Goal: Task Accomplishment & Management: Use online tool/utility

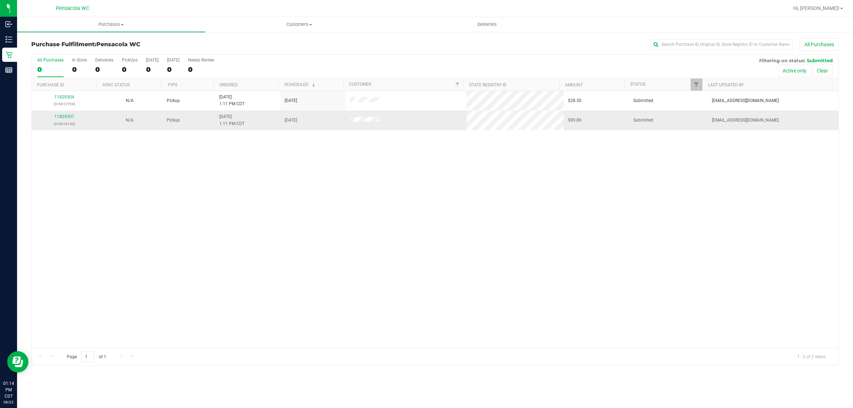
click at [62, 114] on div "11829307 (316610140)" at bounding box center [64, 120] width 57 height 14
click at [68, 114] on div "11829307 (316610140)" at bounding box center [64, 120] width 57 height 14
click at [66, 117] on link "11829307" at bounding box center [64, 116] width 20 height 5
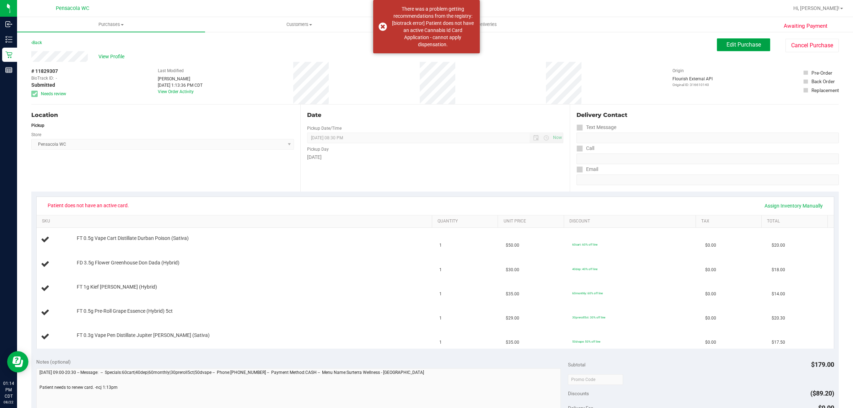
click at [731, 41] on button "Edit Purchase" at bounding box center [743, 44] width 53 height 13
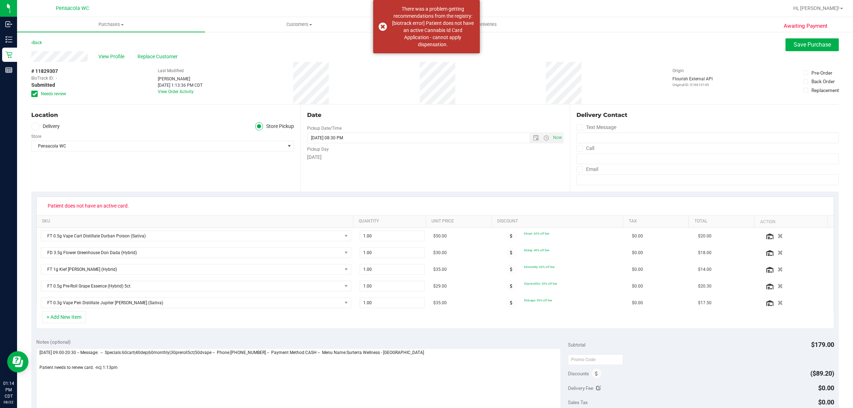
click at [34, 38] on div "Back" at bounding box center [36, 42] width 11 height 9
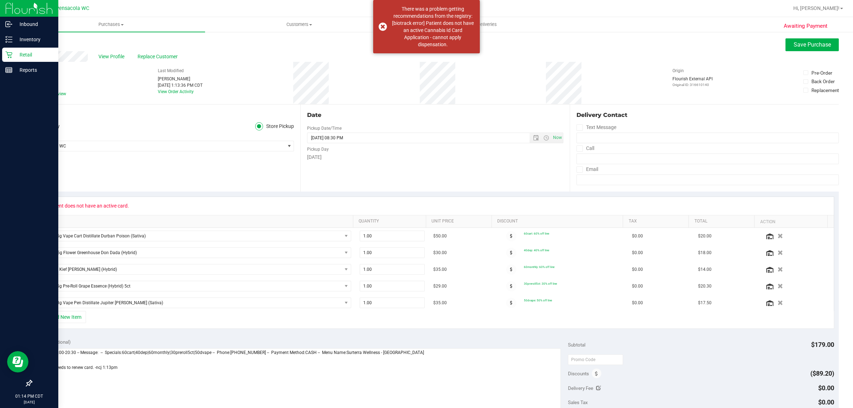
click at [7, 56] on icon at bounding box center [8, 54] width 7 height 7
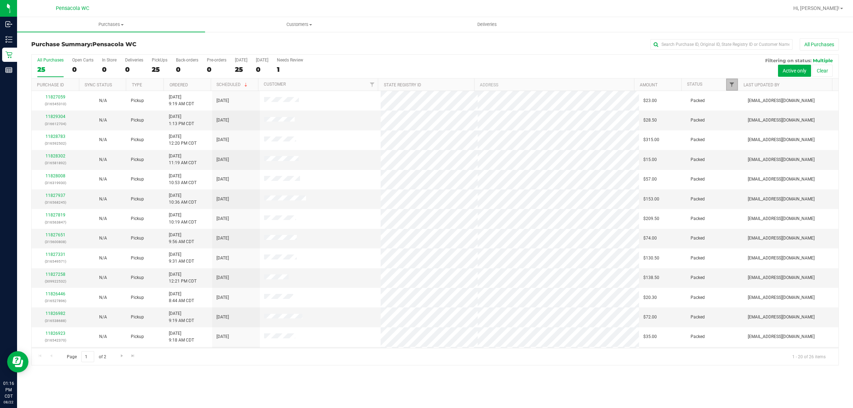
click at [733, 86] on span "Filter" at bounding box center [732, 85] width 6 height 6
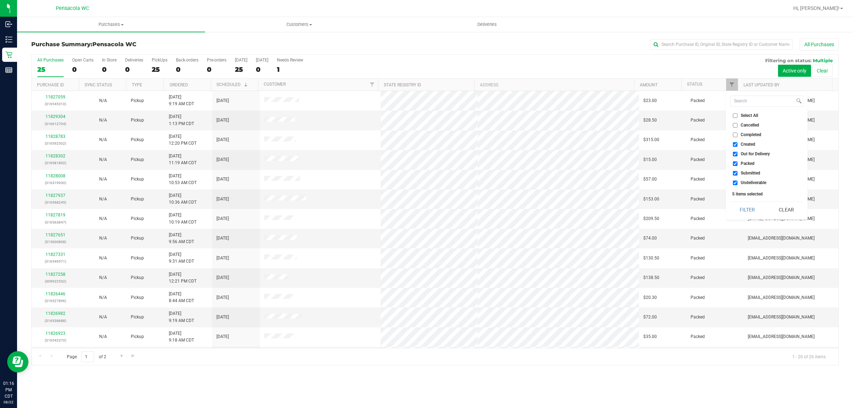
click at [734, 117] on input "Select All" at bounding box center [735, 115] width 5 height 5
checkbox input "true"
click at [735, 125] on input "Cancelled" at bounding box center [735, 125] width 5 height 5
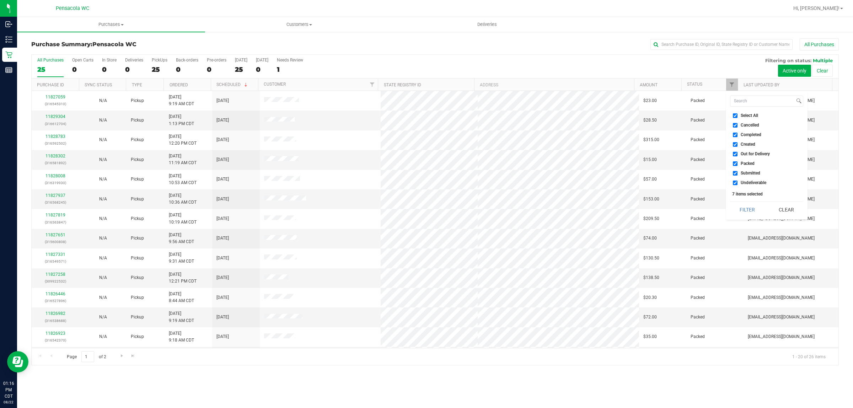
checkbox input "false"
click at [735, 115] on input "Select All" at bounding box center [735, 115] width 5 height 5
checkbox input "true"
click at [736, 118] on input "Select All" at bounding box center [735, 115] width 5 height 5
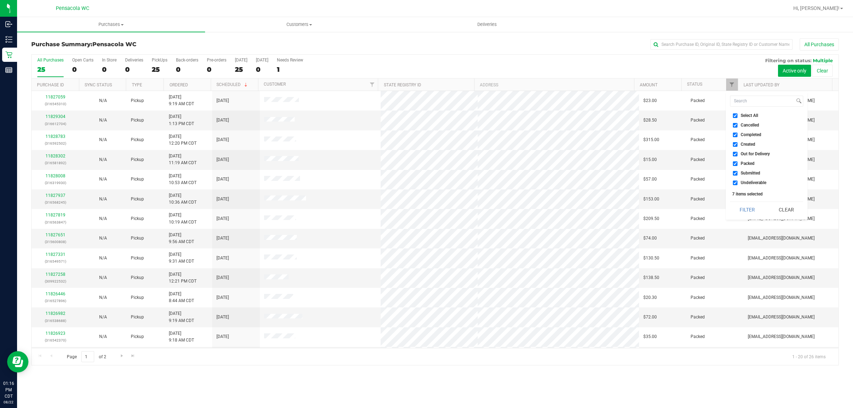
checkbox input "false"
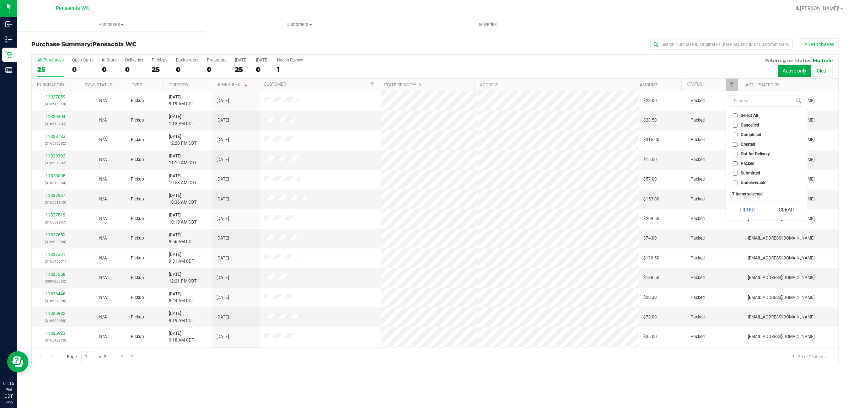
checkbox input "false"
click at [733, 173] on input "Submitted" at bounding box center [735, 173] width 5 height 5
checkbox input "true"
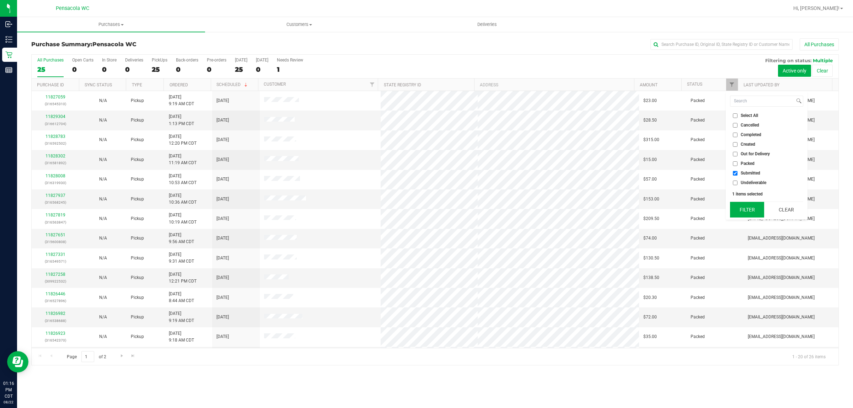
click at [752, 211] on button "Filter" at bounding box center [747, 210] width 34 height 16
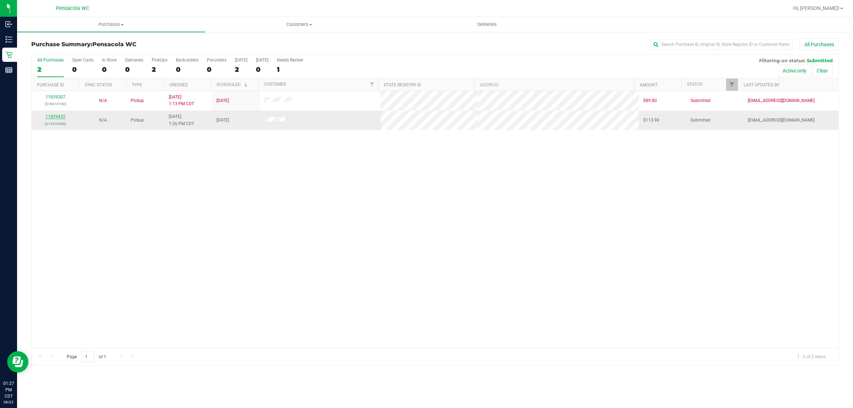
click at [60, 118] on link "11829432" at bounding box center [55, 116] width 20 height 5
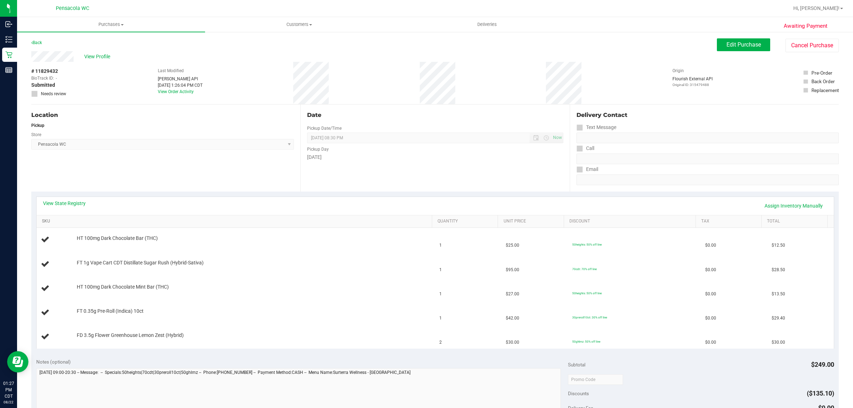
click at [136, 220] on link "SKU" at bounding box center [235, 222] width 387 height 6
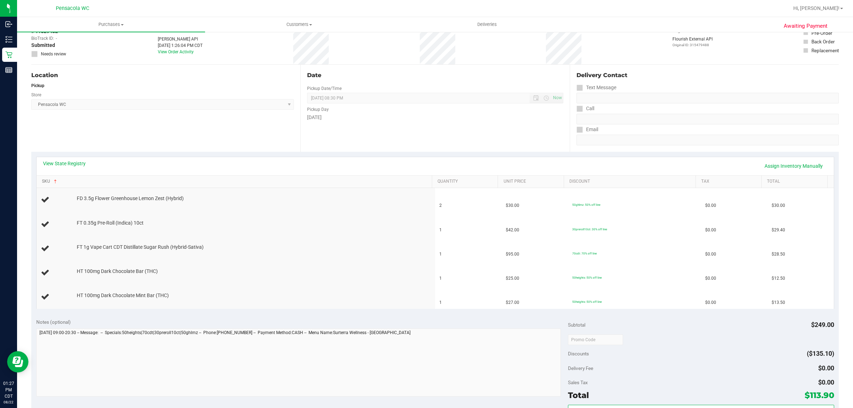
scroll to position [43, 0]
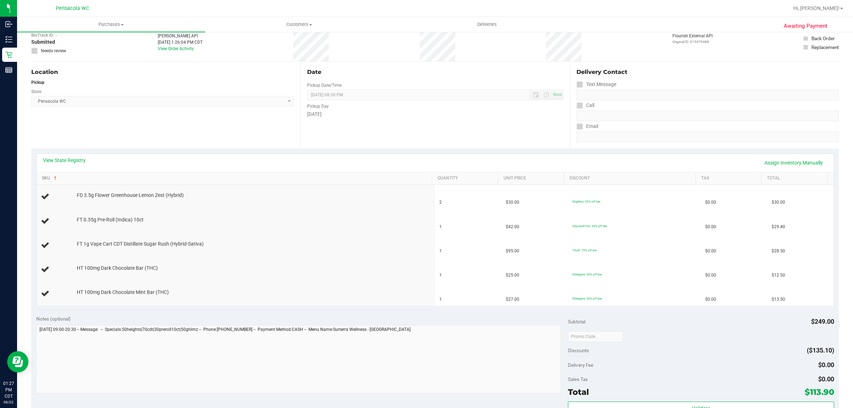
click at [42, 176] on link "SKU" at bounding box center [235, 179] width 387 height 6
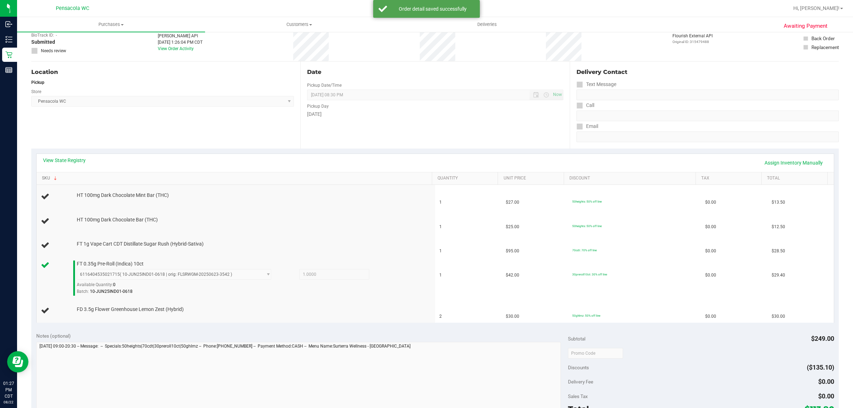
click at [42, 176] on link "SKU" at bounding box center [235, 179] width 387 height 6
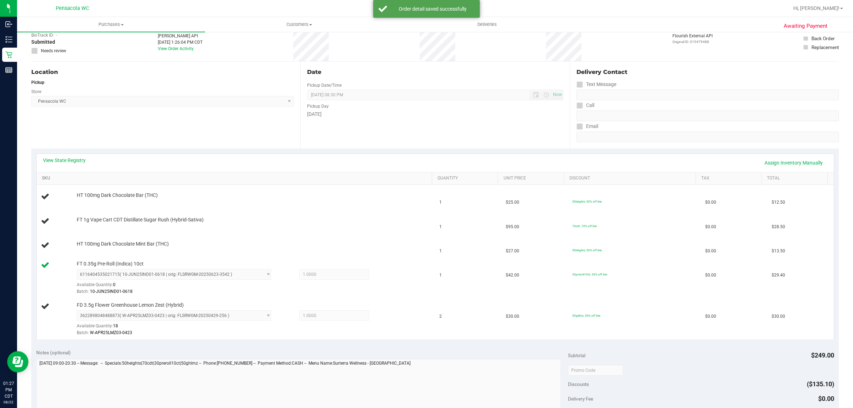
click at [42, 176] on link "SKU" at bounding box center [235, 179] width 387 height 6
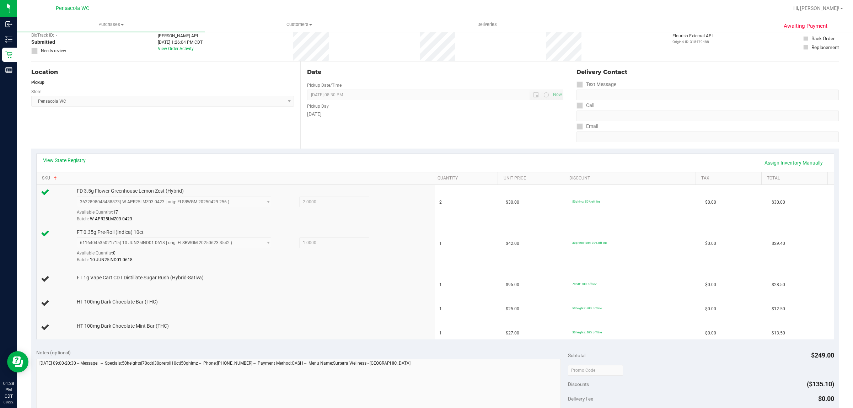
click at [42, 176] on link "SKU" at bounding box center [235, 179] width 387 height 6
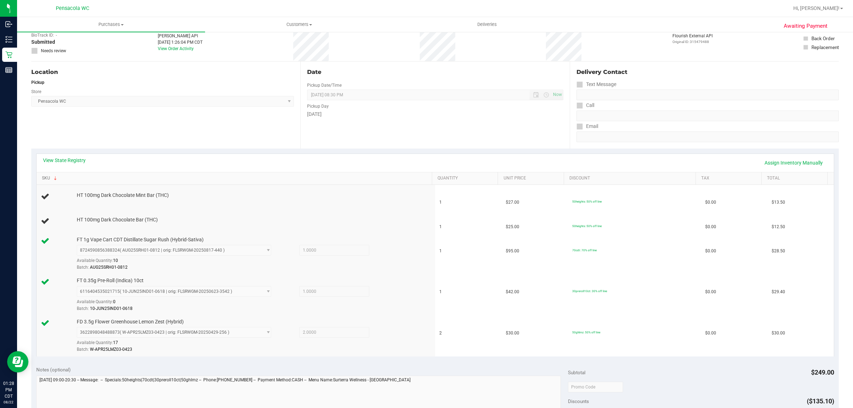
click at [42, 176] on link "SKU" at bounding box center [235, 179] width 387 height 6
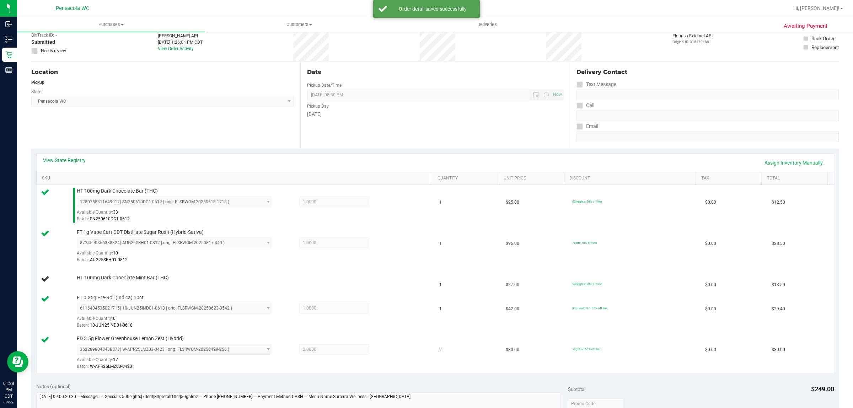
click at [42, 176] on link "SKU" at bounding box center [235, 179] width 387 height 6
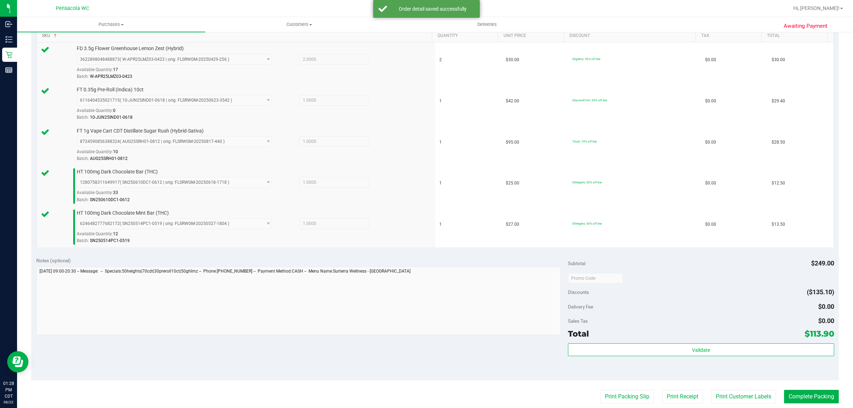
scroll to position [230, 0]
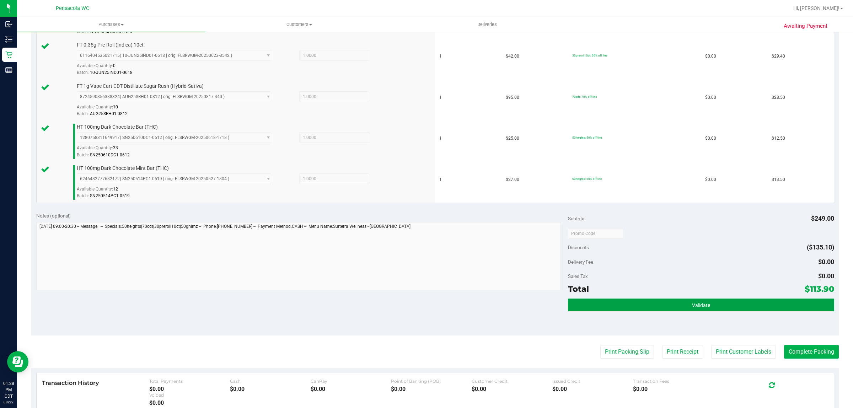
click at [673, 310] on button "Validate" at bounding box center [701, 304] width 266 height 13
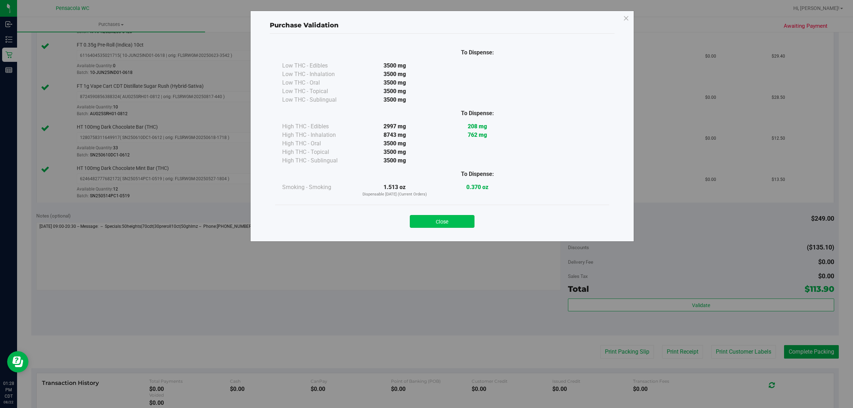
click at [452, 220] on button "Close" at bounding box center [442, 221] width 65 height 13
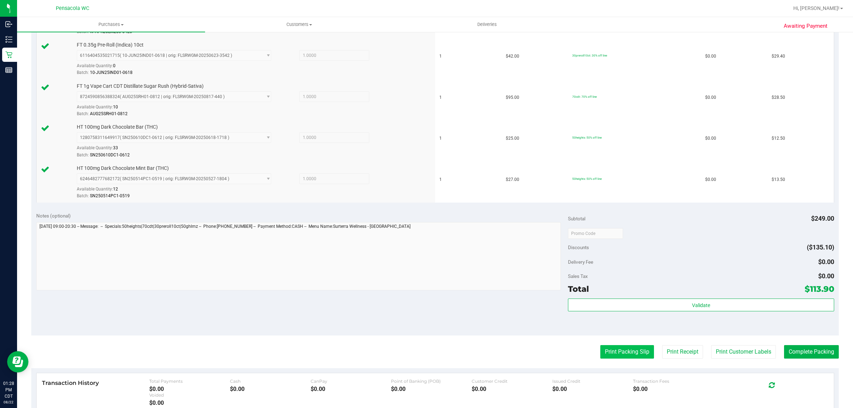
click at [619, 347] on button "Print Packing Slip" at bounding box center [627, 352] width 54 height 14
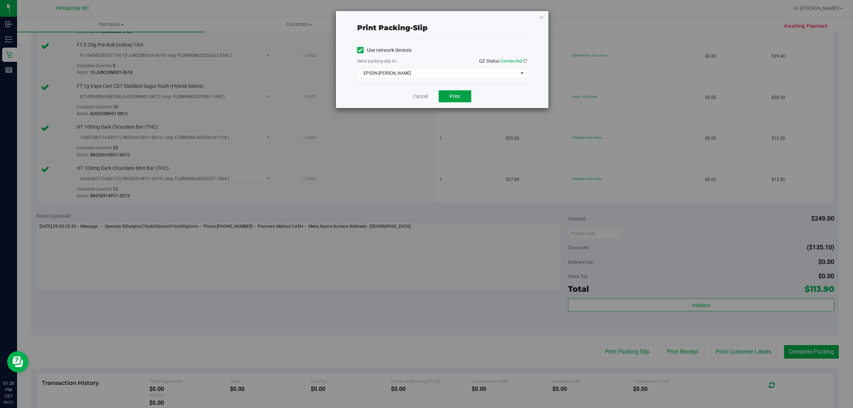
click at [460, 100] on button "Print" at bounding box center [454, 96] width 33 height 12
click at [541, 17] on icon "button" at bounding box center [541, 17] width 5 height 9
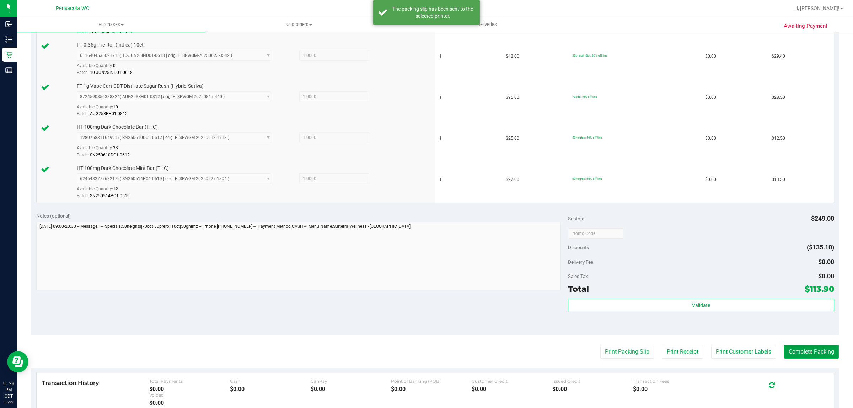
click at [814, 356] on button "Complete Packing" at bounding box center [811, 352] width 55 height 14
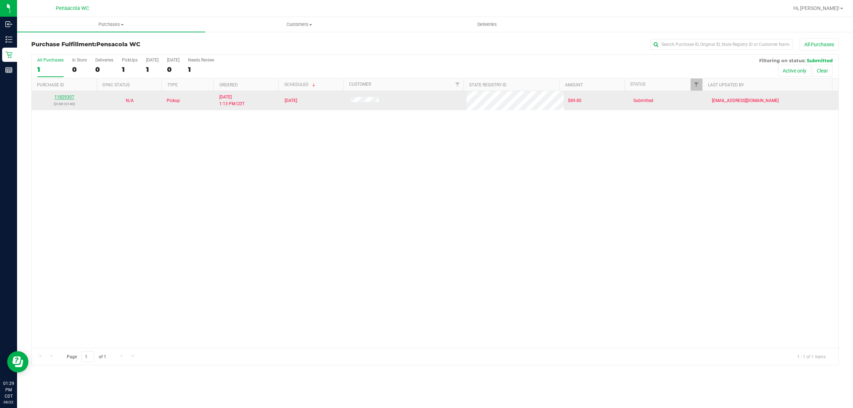
click at [68, 99] on link "11829307" at bounding box center [64, 97] width 20 height 5
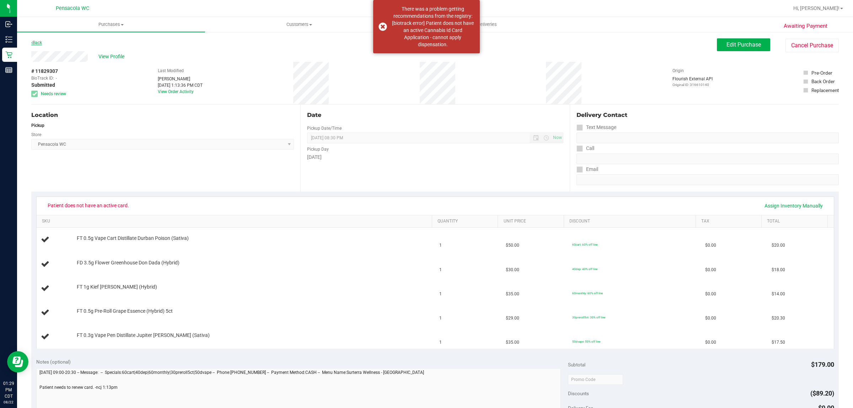
click at [36, 41] on link "Back" at bounding box center [36, 42] width 11 height 5
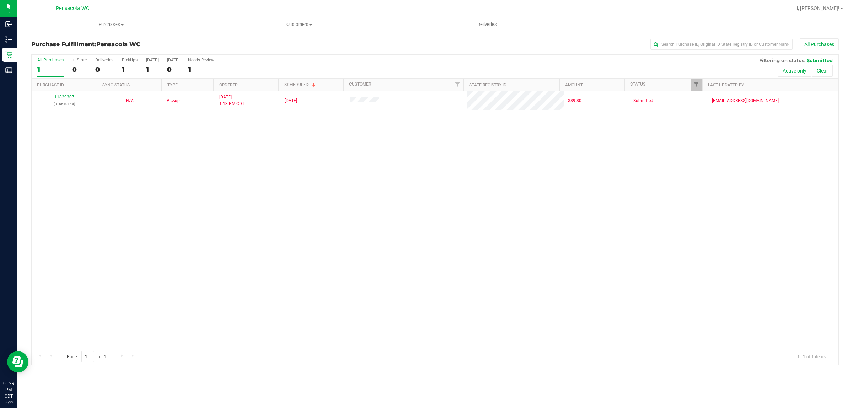
click at [471, 219] on div "11829307 (316610140) N/A Pickup [DATE] 1:13 PM CDT 8/22/2025 $89.80 Submitted […" at bounding box center [435, 219] width 807 height 257
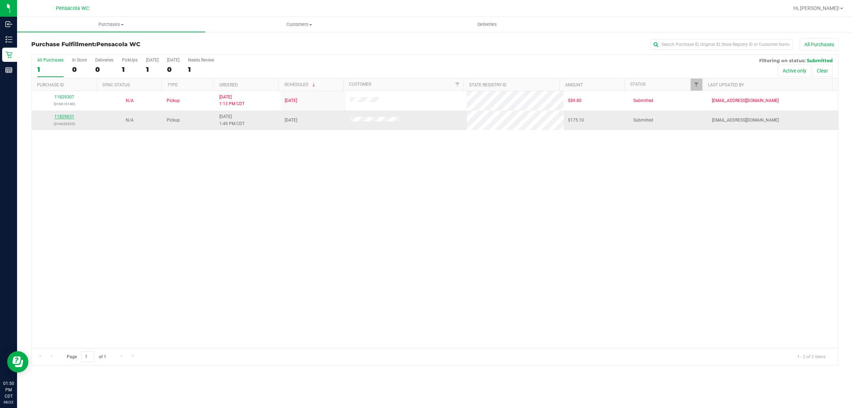
click at [67, 119] on link "11829631" at bounding box center [64, 116] width 20 height 5
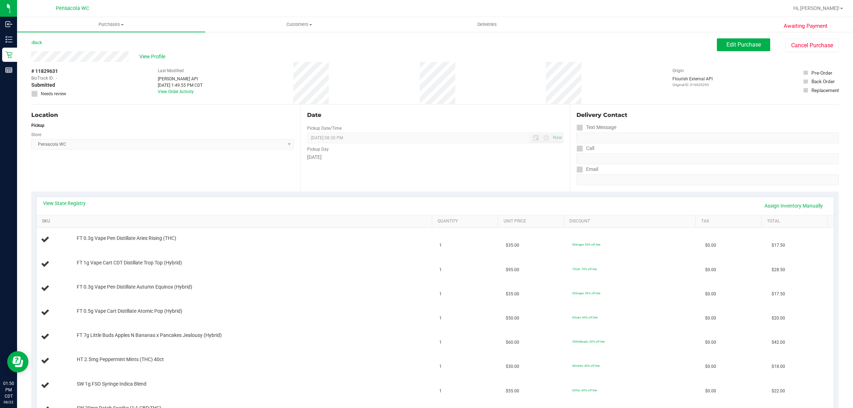
click at [221, 224] on link "SKU" at bounding box center [235, 222] width 387 height 6
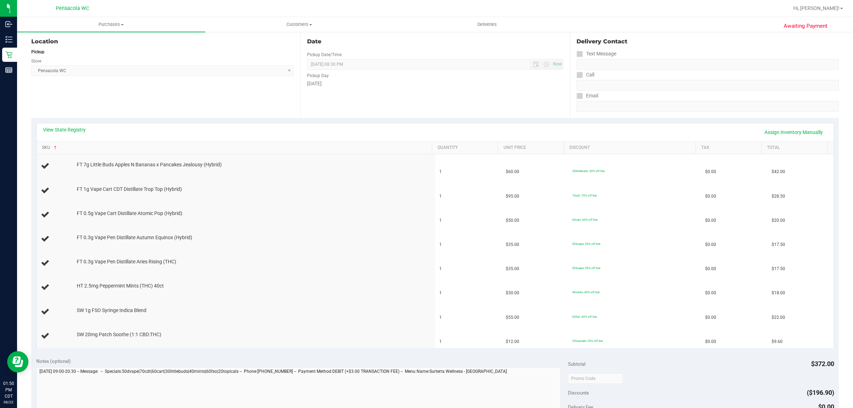
scroll to position [92, 0]
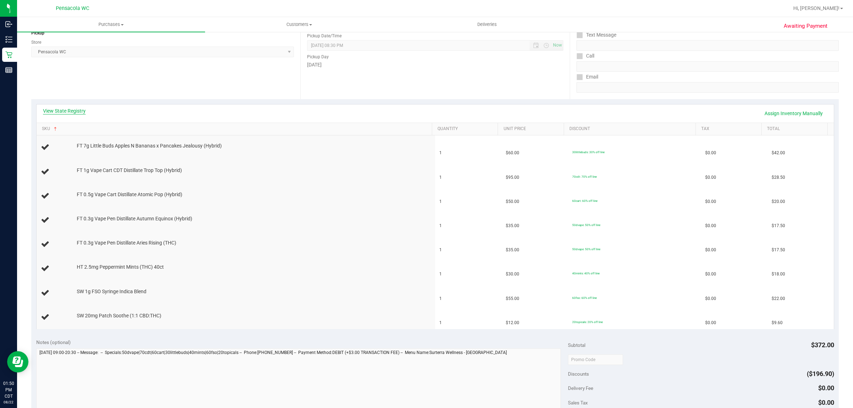
click at [63, 112] on link "View State Registry" at bounding box center [64, 110] width 43 height 7
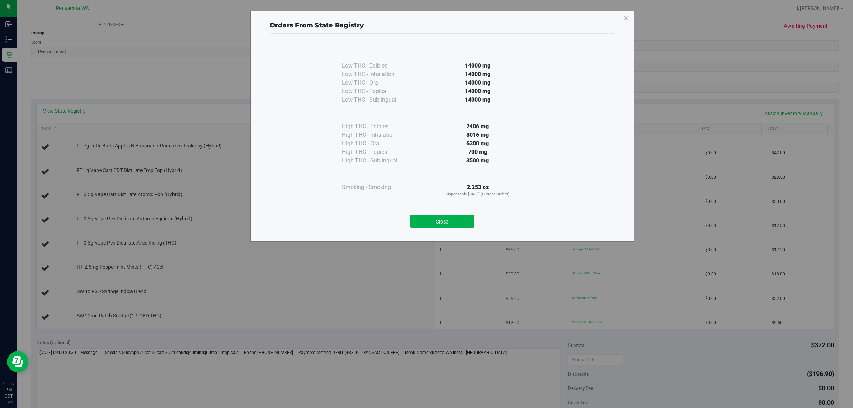
click at [353, 346] on div "Orders From State Registry Low THC - Edibles 14000 mg" at bounding box center [429, 204] width 858 height 408
click at [442, 224] on button "Close" at bounding box center [442, 221] width 65 height 13
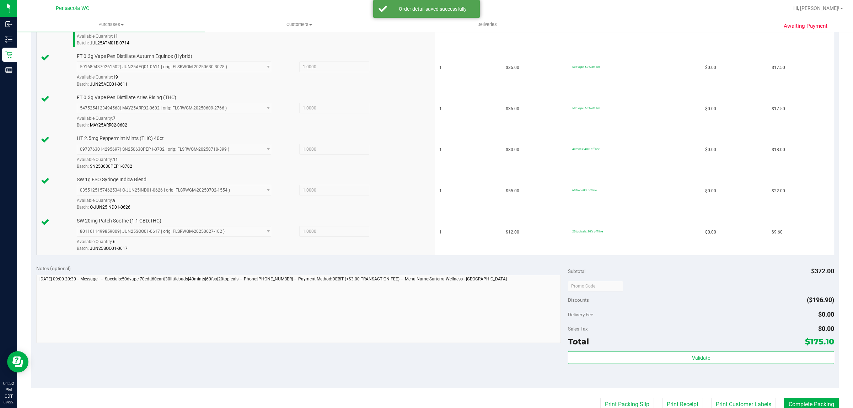
scroll to position [318, 0]
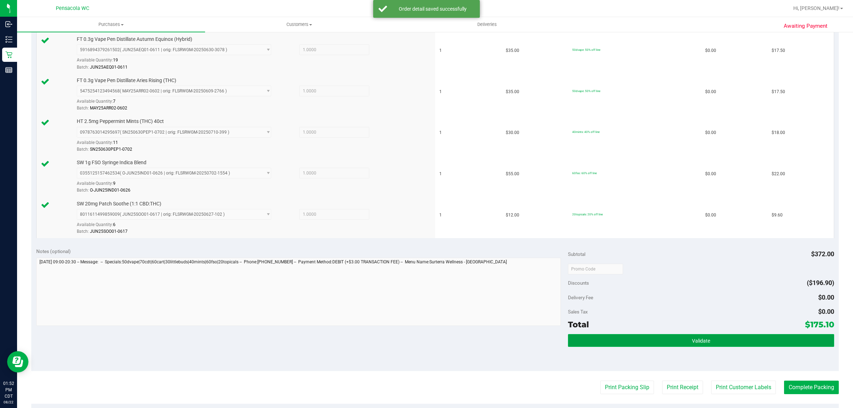
click at [719, 347] on button "Validate" at bounding box center [701, 340] width 266 height 13
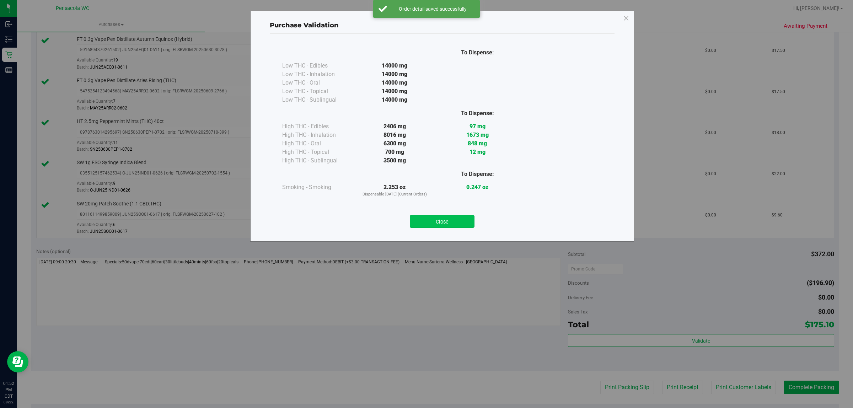
click at [436, 221] on button "Close" at bounding box center [442, 221] width 65 height 13
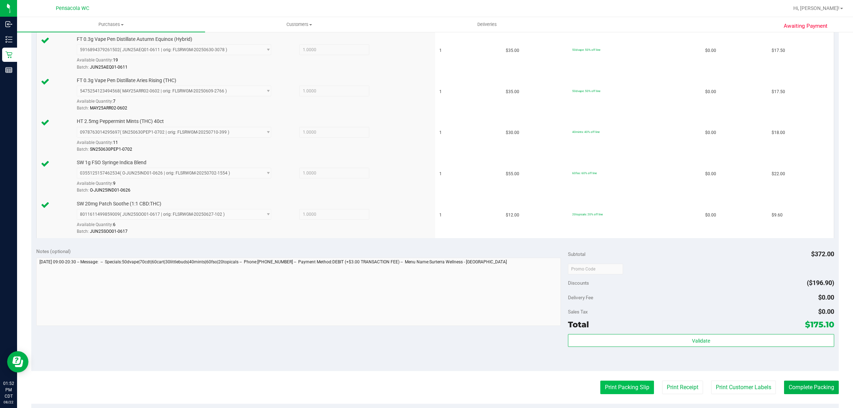
click at [624, 386] on button "Print Packing Slip" at bounding box center [627, 388] width 54 height 14
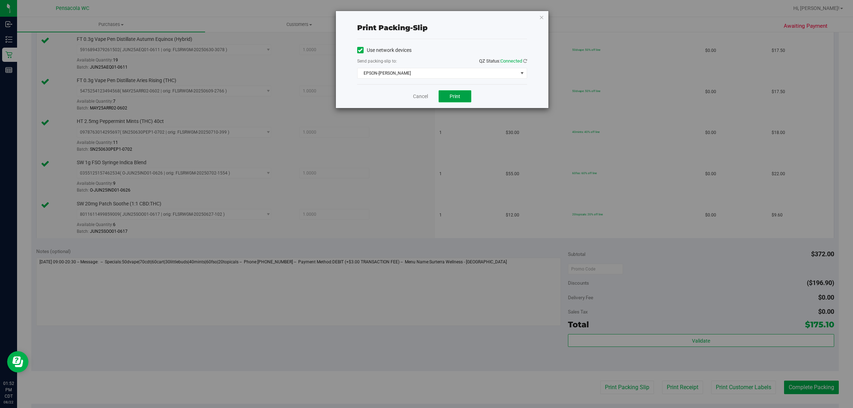
click at [455, 97] on span "Print" at bounding box center [454, 96] width 11 height 6
click at [541, 20] on icon "button" at bounding box center [541, 17] width 5 height 9
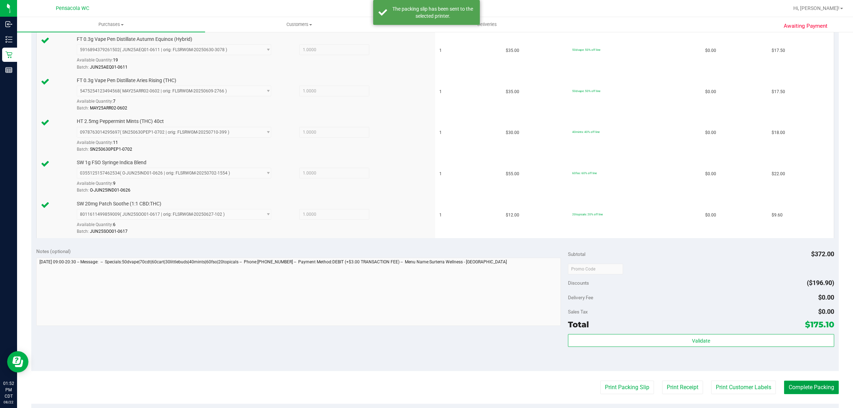
click at [811, 387] on button "Complete Packing" at bounding box center [811, 388] width 55 height 14
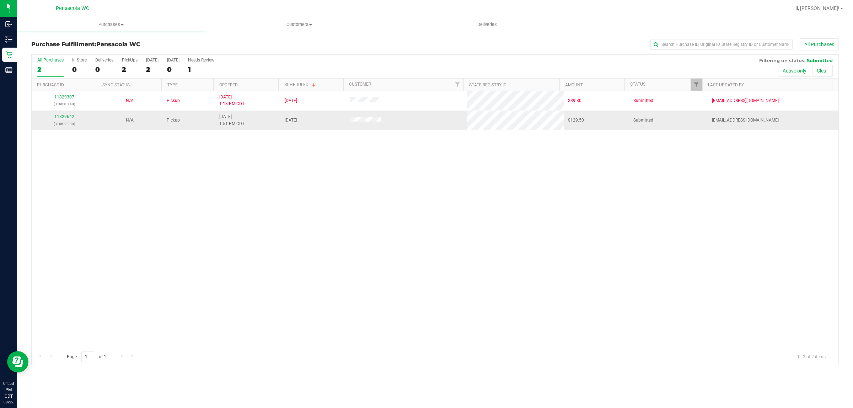
click at [60, 118] on link "11829642" at bounding box center [64, 116] width 20 height 5
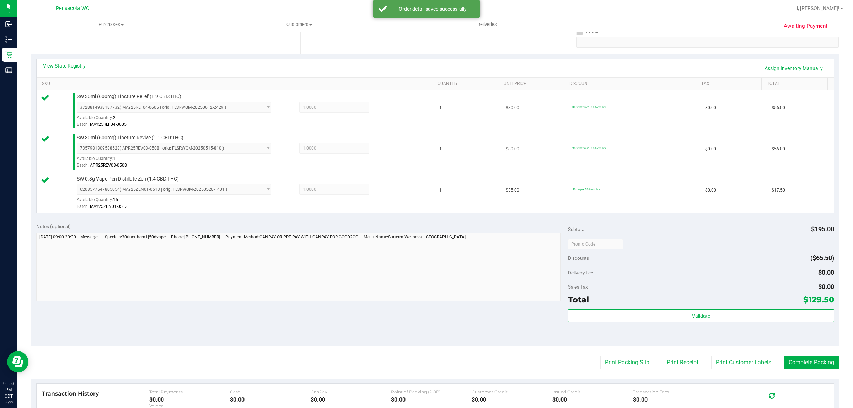
scroll to position [137, 0]
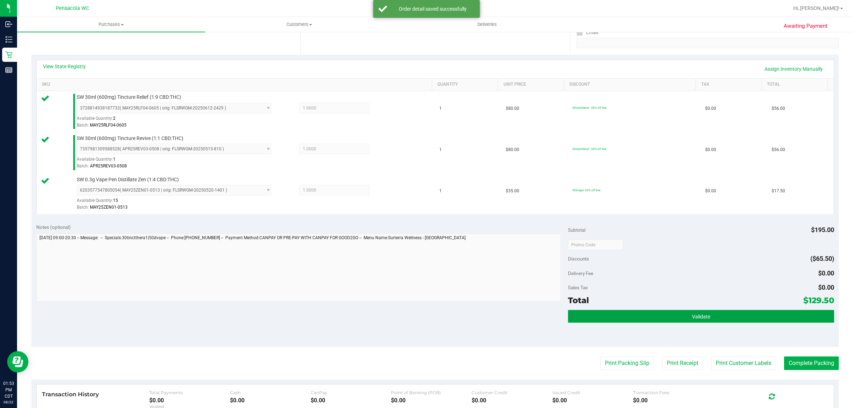
click at [683, 312] on button "Validate" at bounding box center [701, 316] width 266 height 13
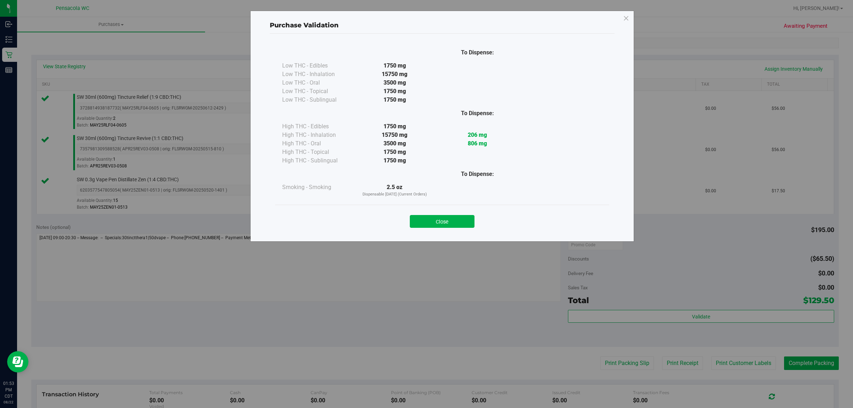
click at [462, 206] on div "Close" at bounding box center [442, 219] width 334 height 29
click at [455, 227] on button "Close" at bounding box center [442, 221] width 65 height 13
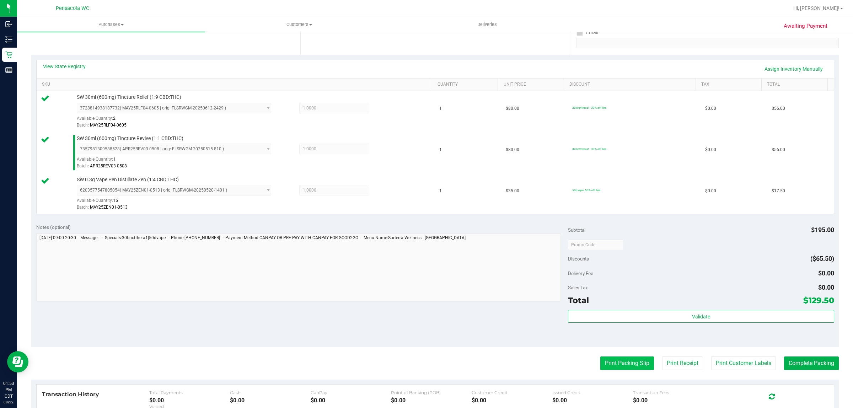
click at [611, 370] on button "Print Packing Slip" at bounding box center [627, 363] width 54 height 14
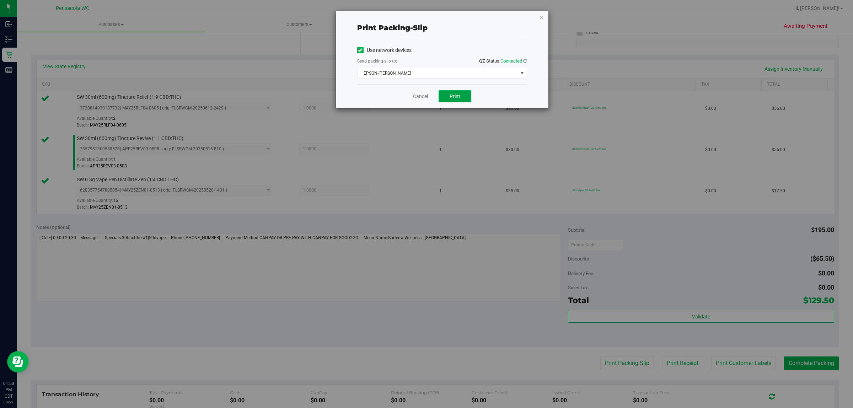
click at [456, 102] on button "Print" at bounding box center [454, 96] width 33 height 12
click at [539, 17] on icon "button" at bounding box center [541, 17] width 5 height 9
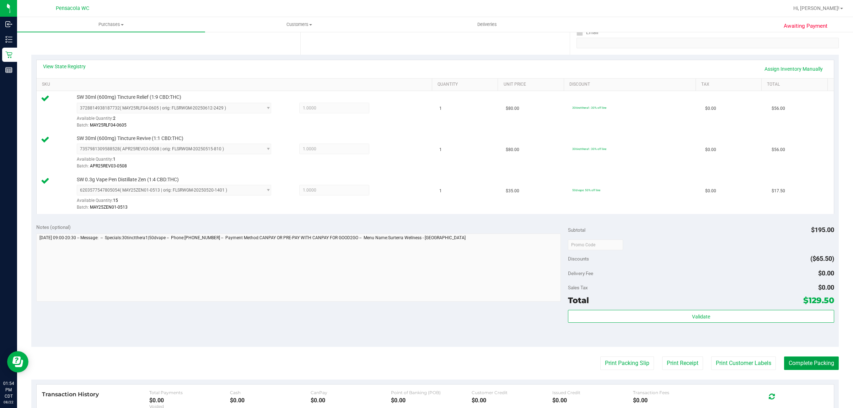
click at [815, 363] on button "Complete Packing" at bounding box center [811, 363] width 55 height 14
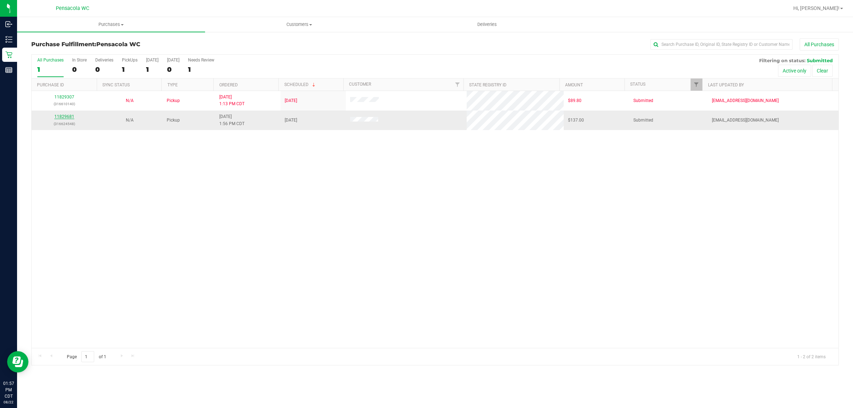
click at [70, 116] on link "11829681" at bounding box center [64, 116] width 20 height 5
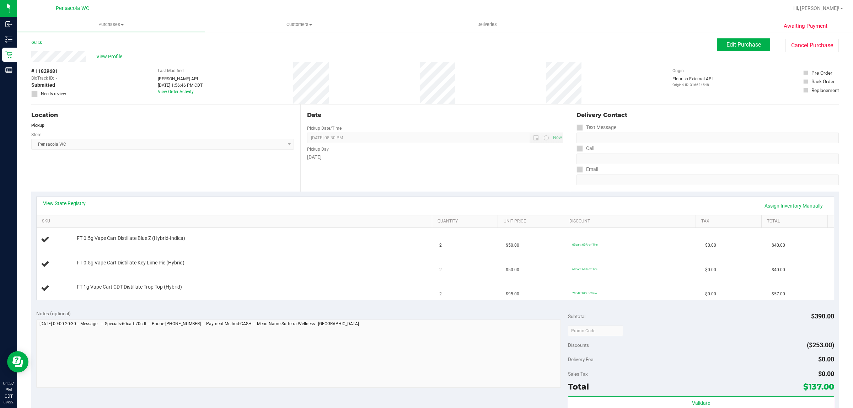
click at [142, 146] on span "Pensacola WC Select Store [PERSON_NAME][GEOGRAPHIC_DATA] [PERSON_NAME][GEOGRAPH…" at bounding box center [162, 144] width 263 height 11
click at [79, 198] on div "View State Registry Assign Inventory Manually" at bounding box center [435, 206] width 797 height 18
click at [73, 210] on div "View State Registry Assign Inventory Manually" at bounding box center [435, 206] width 784 height 12
click at [75, 199] on div "View State Registry Assign Inventory Manually" at bounding box center [435, 206] width 797 height 18
click at [76, 203] on link "View State Registry" at bounding box center [64, 203] width 43 height 7
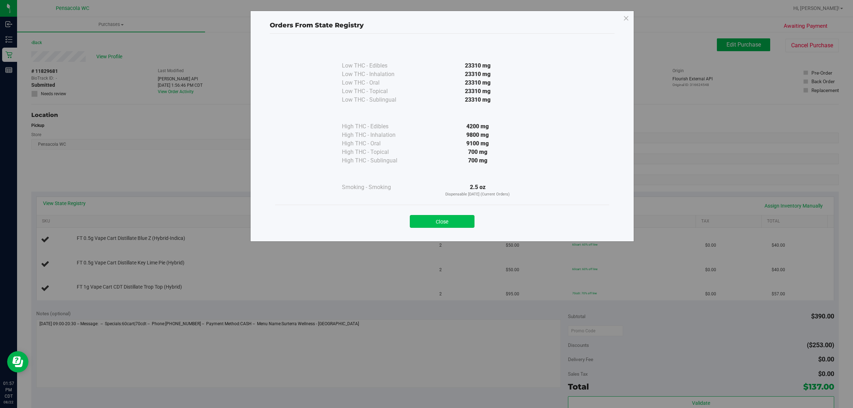
click at [423, 218] on button "Close" at bounding box center [442, 221] width 65 height 13
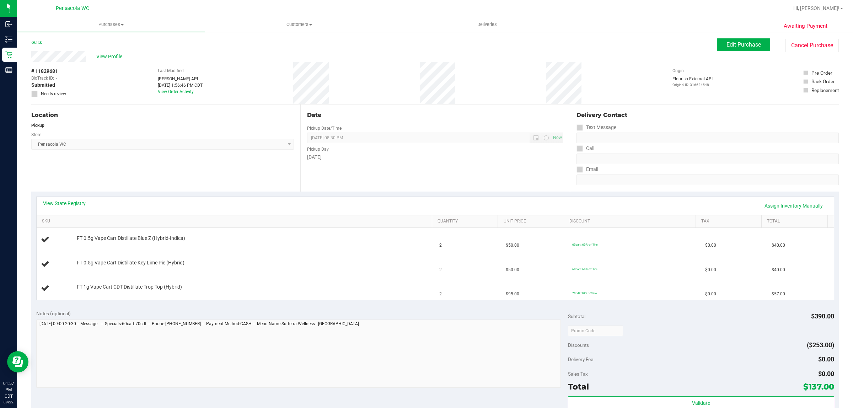
click at [196, 180] on div "Location Pickup Store Pensacola WC Select Store [PERSON_NAME][GEOGRAPHIC_DATA] …" at bounding box center [165, 147] width 269 height 87
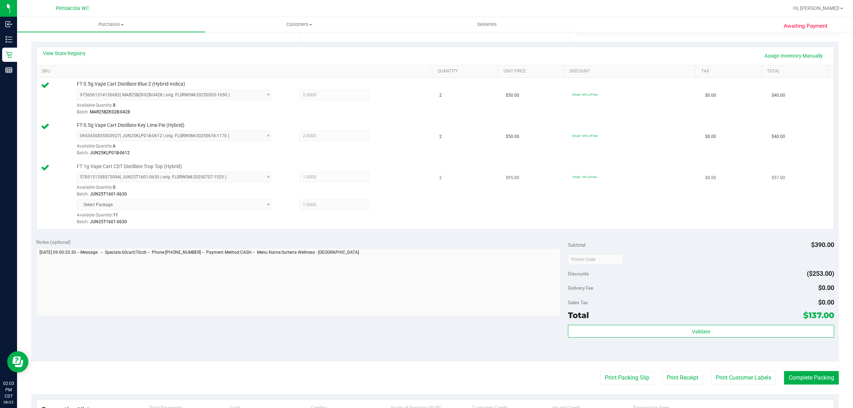
scroll to position [146, 0]
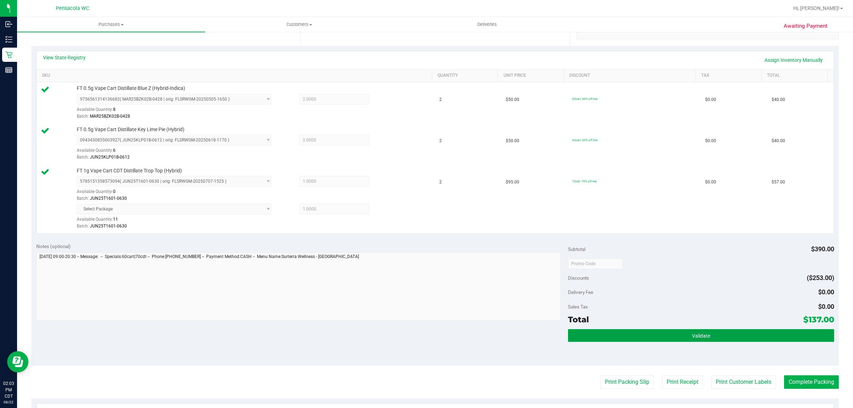
click at [681, 331] on button "Validate" at bounding box center [701, 335] width 266 height 13
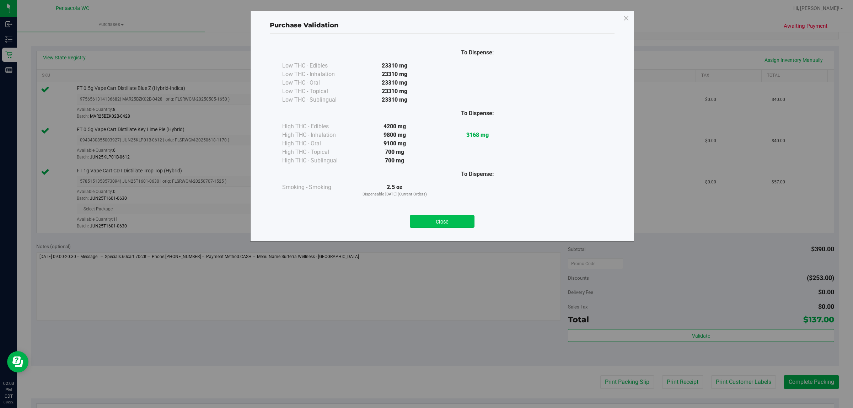
click at [429, 226] on button "Close" at bounding box center [442, 221] width 65 height 13
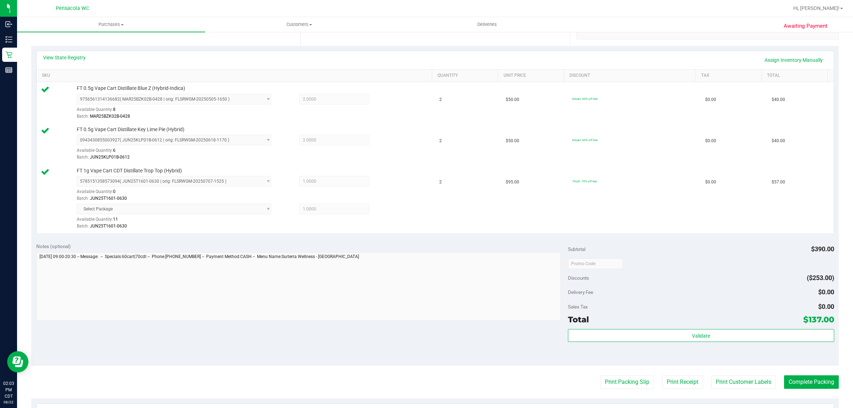
scroll to position [155, 0]
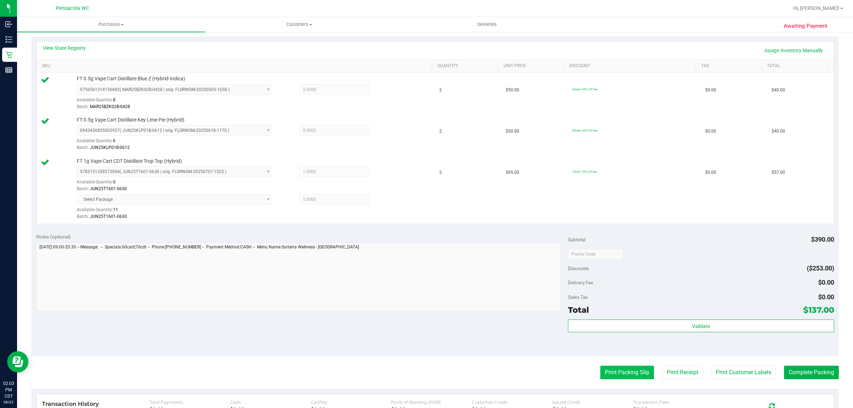
click at [605, 372] on button "Print Packing Slip" at bounding box center [627, 373] width 54 height 14
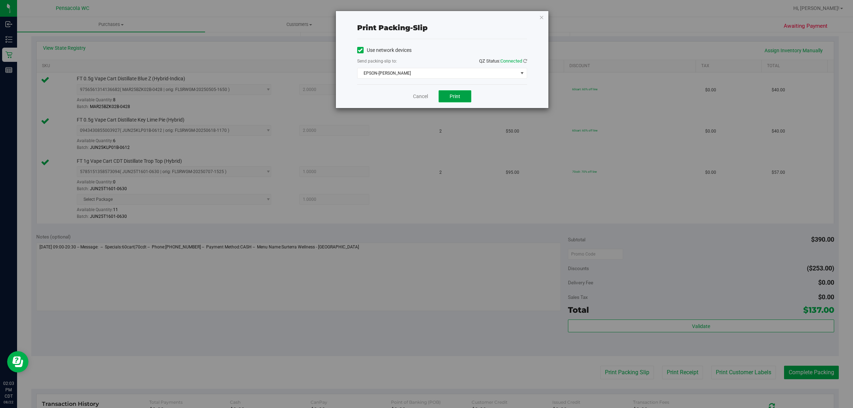
click at [452, 98] on span "Print" at bounding box center [454, 96] width 11 height 6
click at [543, 14] on icon "button" at bounding box center [541, 17] width 5 height 9
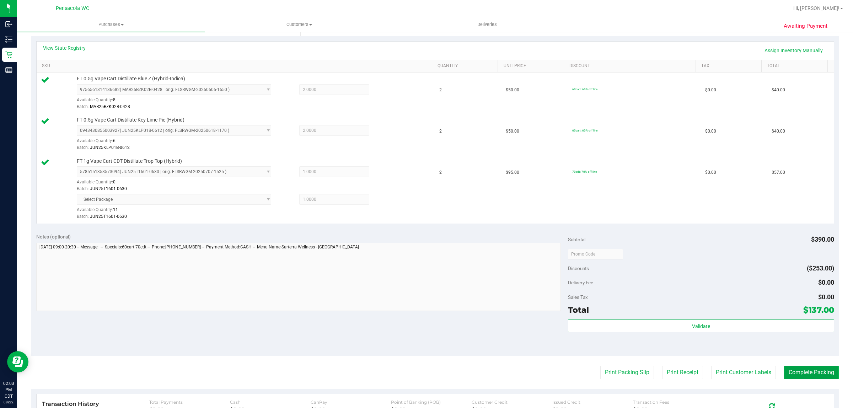
click at [800, 374] on button "Complete Packing" at bounding box center [811, 373] width 55 height 14
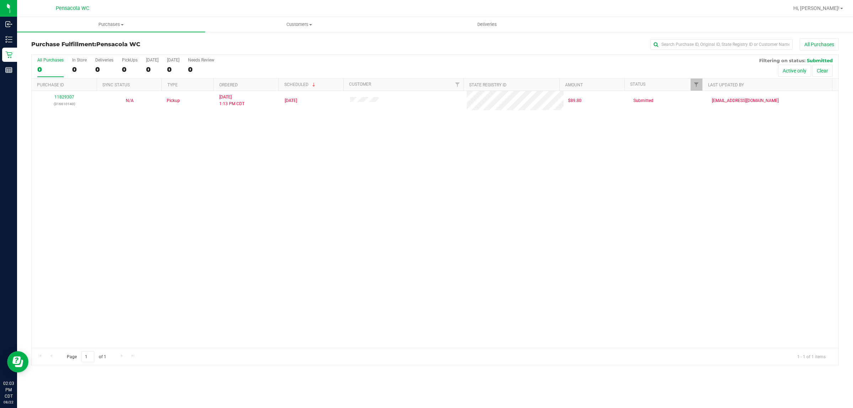
click at [241, 212] on div "11829307 (316610140) N/A Pickup [DATE] 1:13 PM CDT 8/22/2025 $89.80 Submitted […" at bounding box center [435, 219] width 807 height 257
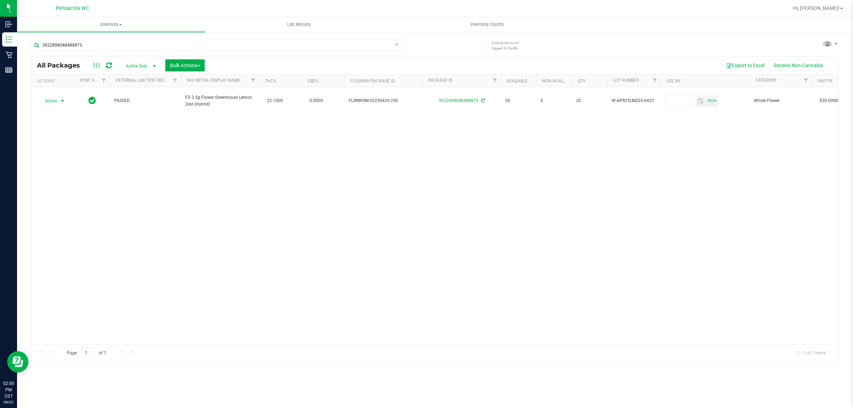
click at [398, 46] on icon at bounding box center [396, 44] width 5 height 9
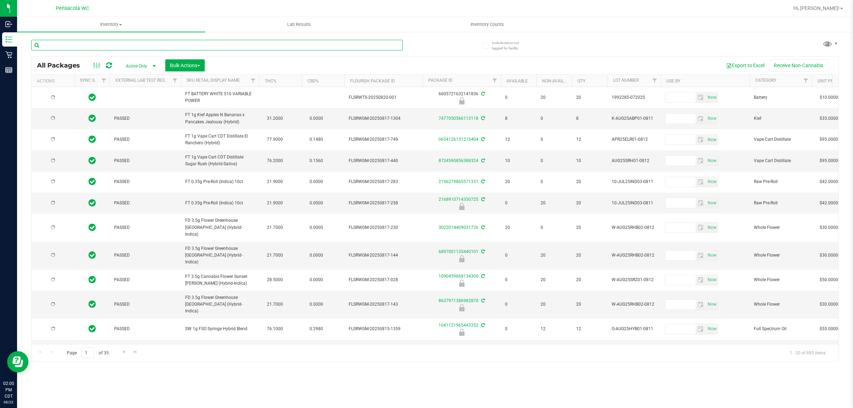
click at [109, 45] on input "text" at bounding box center [216, 45] width 371 height 11
type input "7959416130321396"
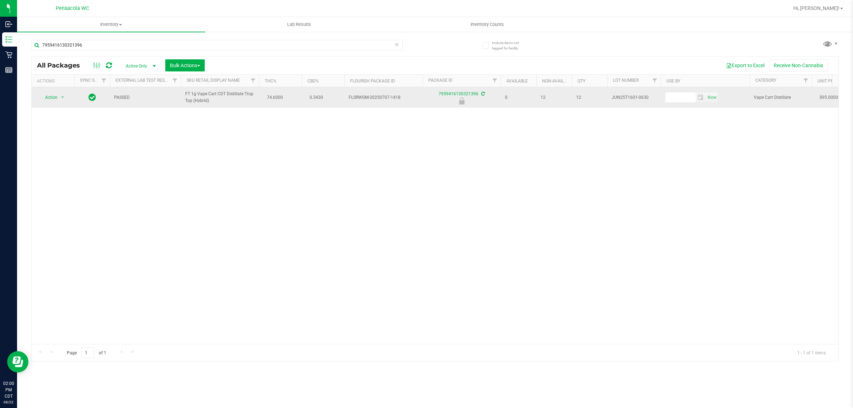
click at [50, 98] on span "Action" at bounding box center [48, 97] width 19 height 10
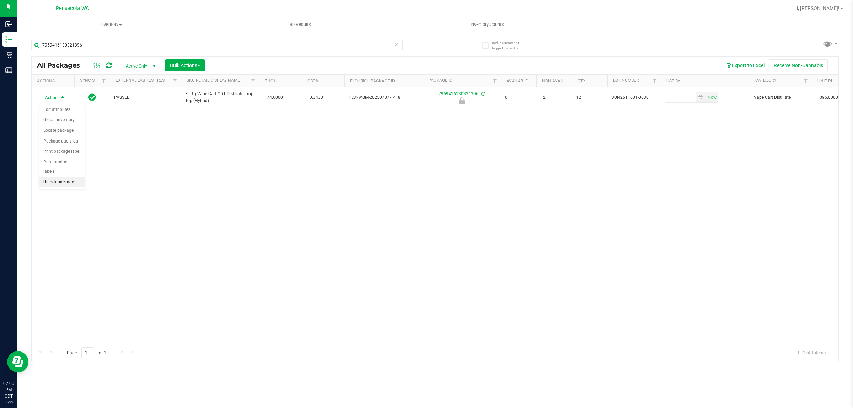
click at [59, 177] on li "Unlock package" at bounding box center [62, 182] width 46 height 11
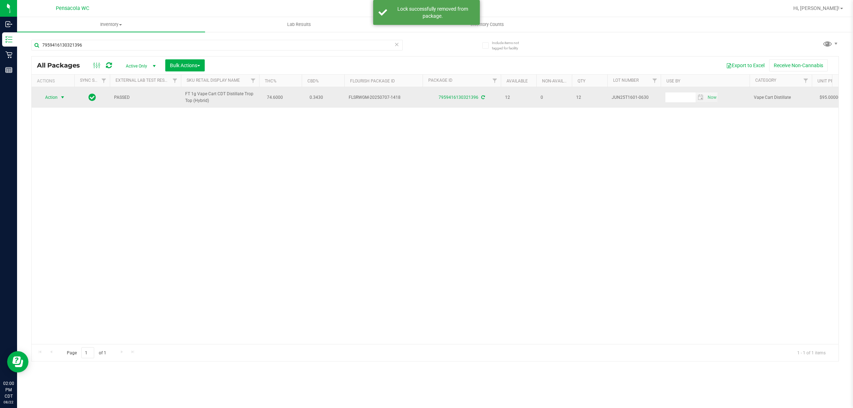
click at [62, 98] on span "select" at bounding box center [63, 98] width 6 height 6
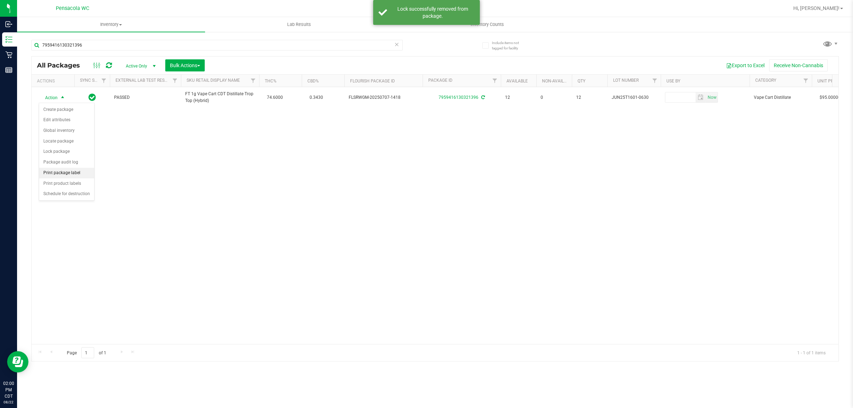
click at [71, 175] on li "Print package label" at bounding box center [66, 173] width 55 height 11
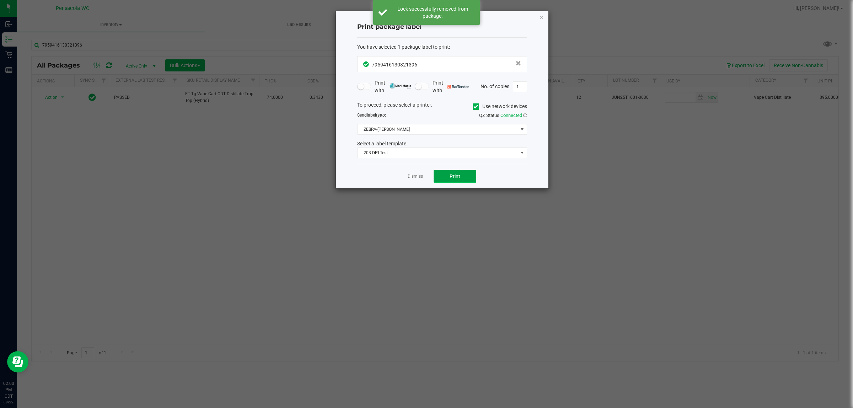
click at [461, 179] on button "Print" at bounding box center [454, 176] width 43 height 13
click at [539, 19] on icon "button" at bounding box center [541, 17] width 5 height 9
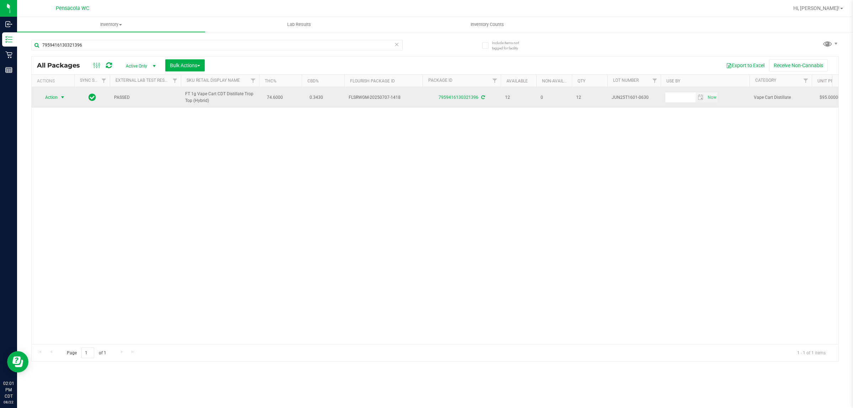
click at [61, 98] on span "select" at bounding box center [63, 98] width 6 height 6
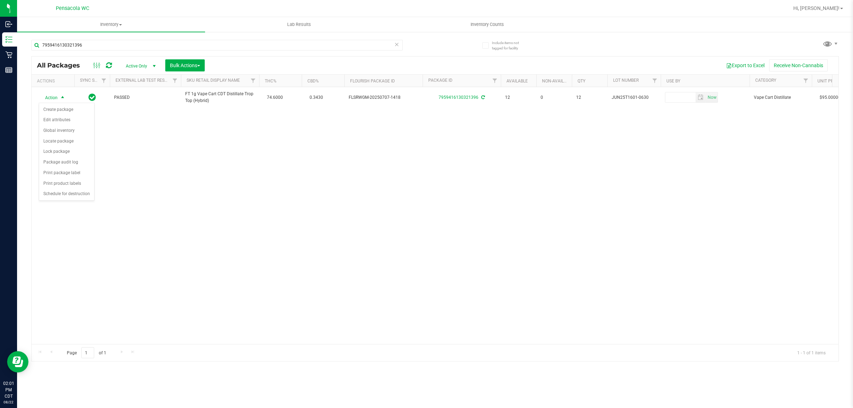
click at [300, 233] on div "Action Action Create package Edit attributes Global inventory Locate package Lo…" at bounding box center [435, 215] width 807 height 257
